Goal: Check status: Check status

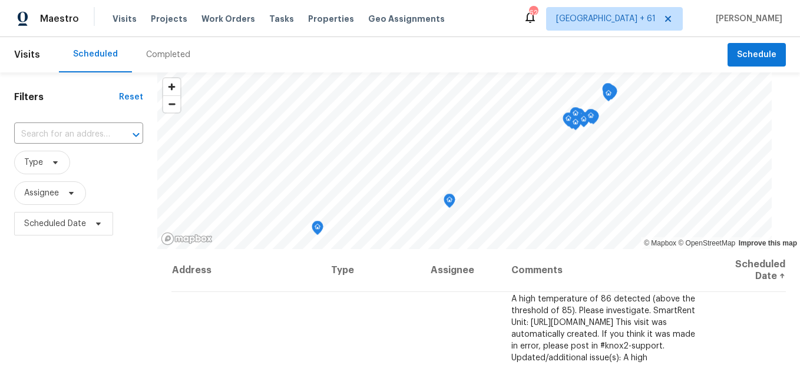
click at [169, 58] on div "Completed" at bounding box center [168, 55] width 44 height 12
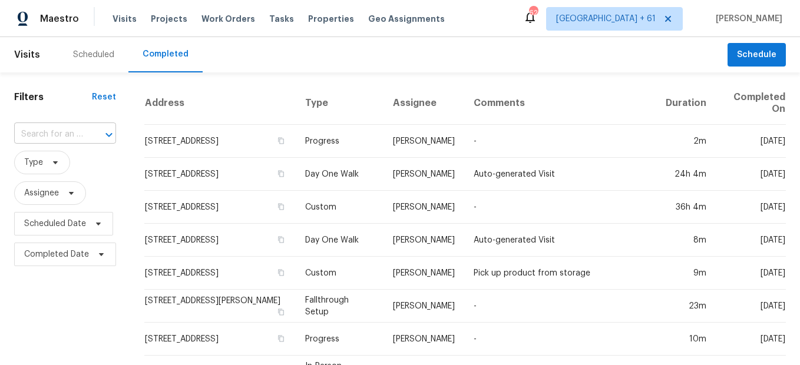
click at [68, 141] on input "text" at bounding box center [48, 134] width 69 height 18
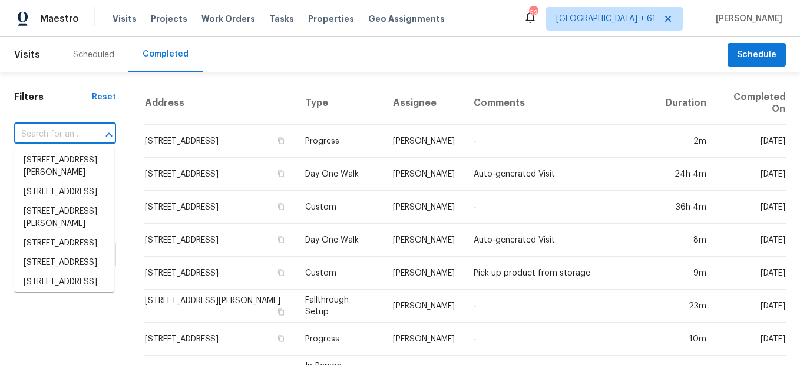
paste input "[STREET_ADDRESS]"
type input "[STREET_ADDRESS]"
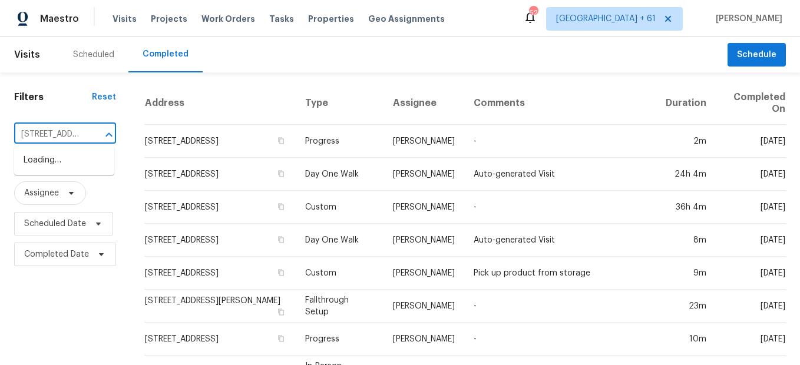
scroll to position [0, 92]
click at [61, 165] on li "[STREET_ADDRESS]" at bounding box center [64, 160] width 100 height 19
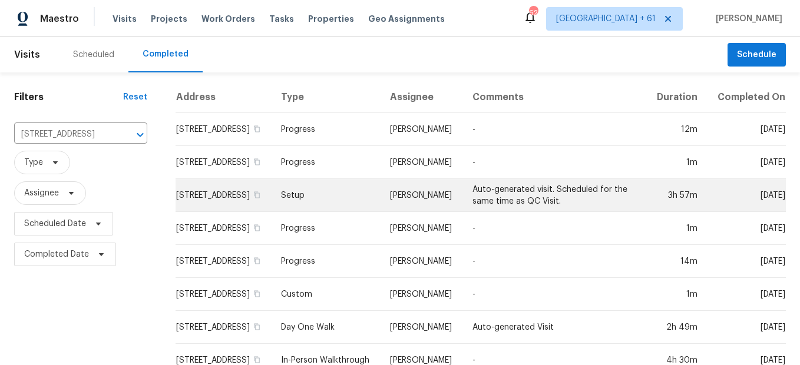
scroll to position [75, 0]
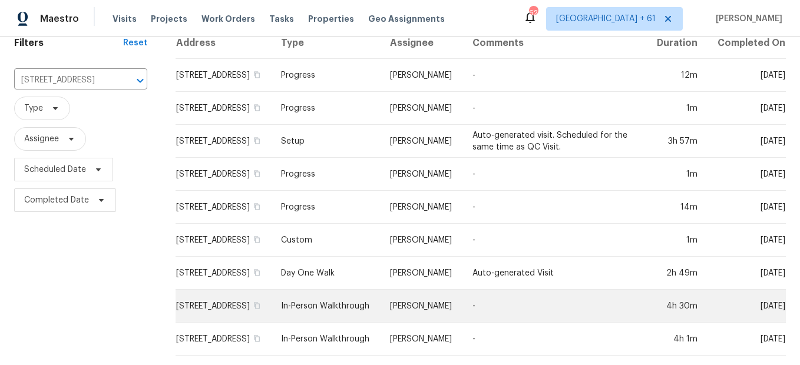
click at [329, 296] on td "In-Person Walkthrough" at bounding box center [326, 306] width 109 height 33
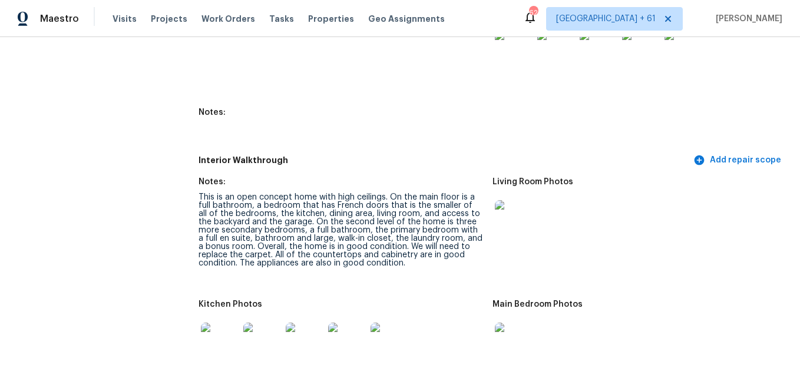
scroll to position [1355, 0]
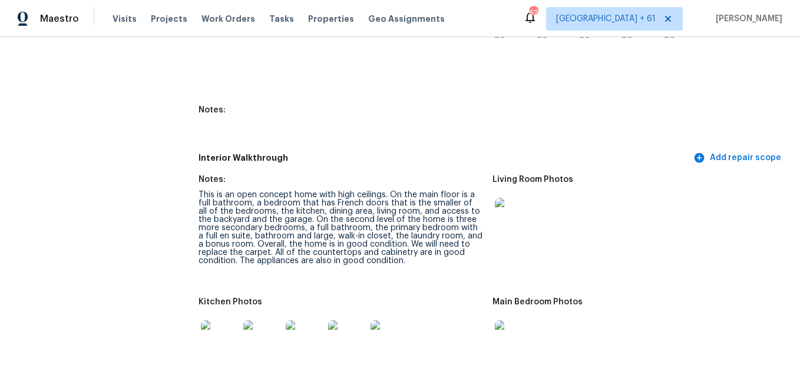
click at [500, 216] on img at bounding box center [514, 217] width 38 height 38
